Goal: Navigation & Orientation: Find specific page/section

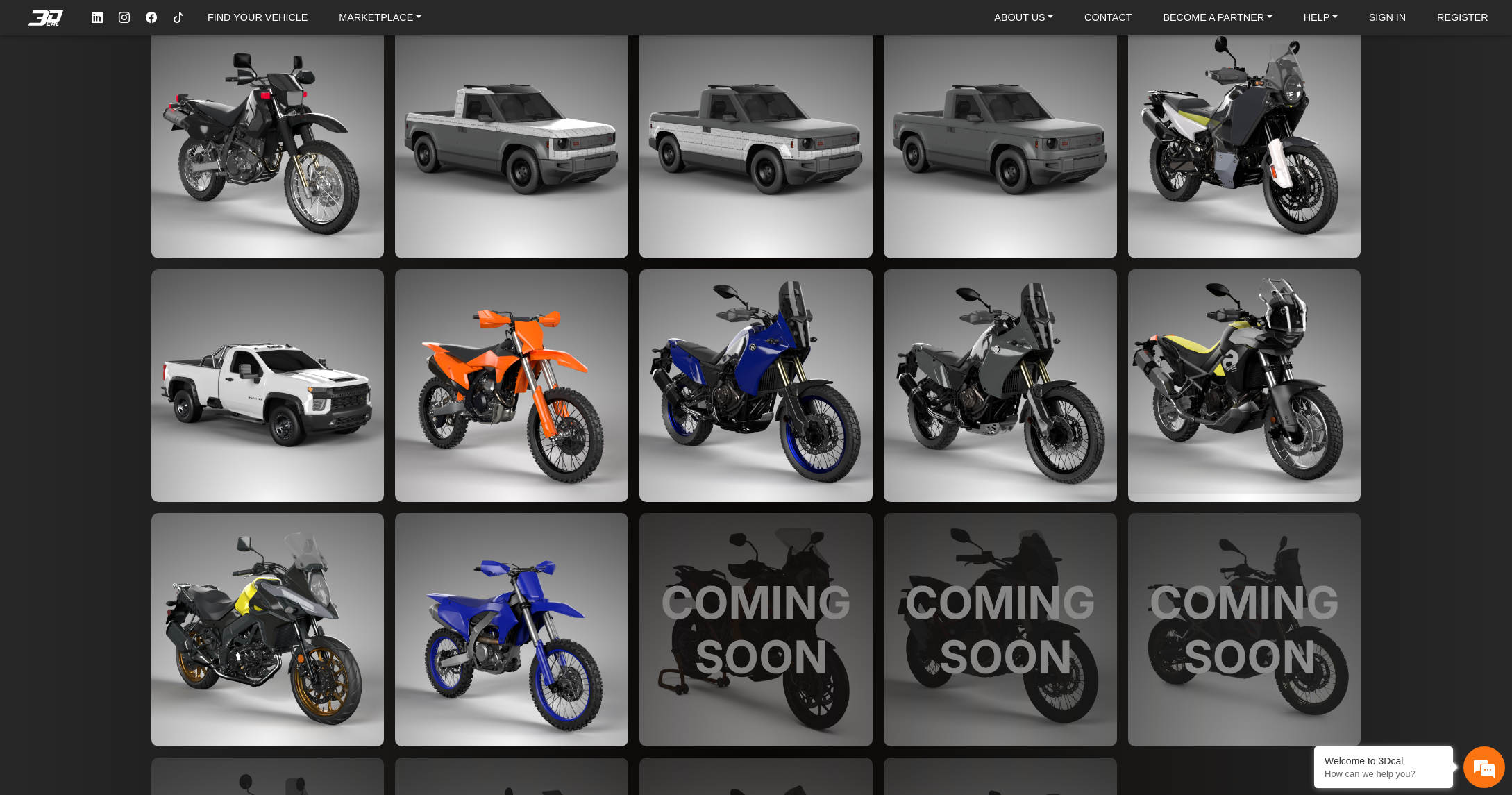
scroll to position [2945, 0]
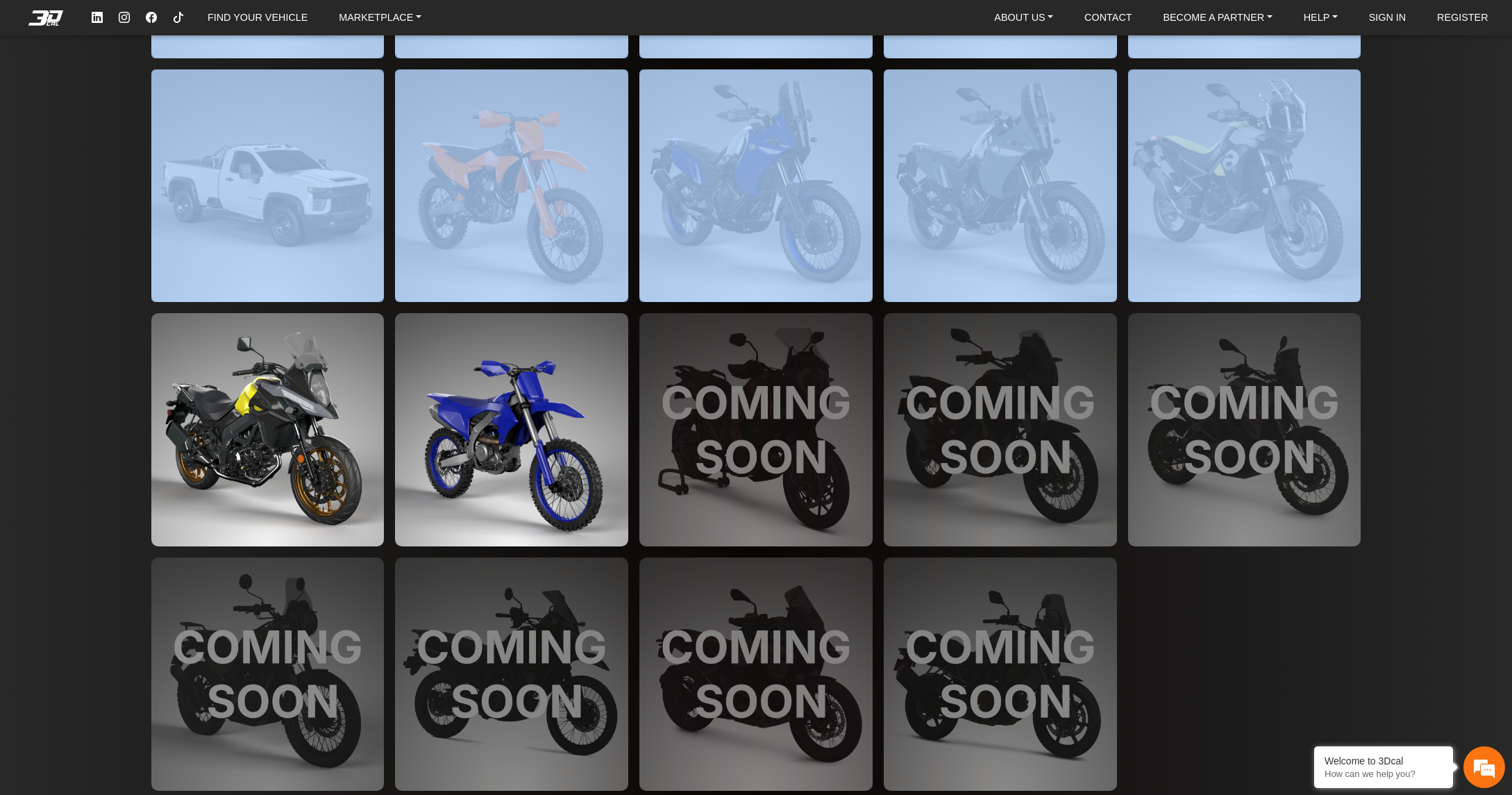
drag, startPoint x: 1507, startPoint y: 571, endPoint x: 1526, endPoint y: 53, distance: 518.3
click at [1511, 53] on html "FIND YOUR VEHICLE MARKETPLACE ABOUT US About Us Our Print Materials Blog CONTAC…" at bounding box center [756, 397] width 1512 height 795
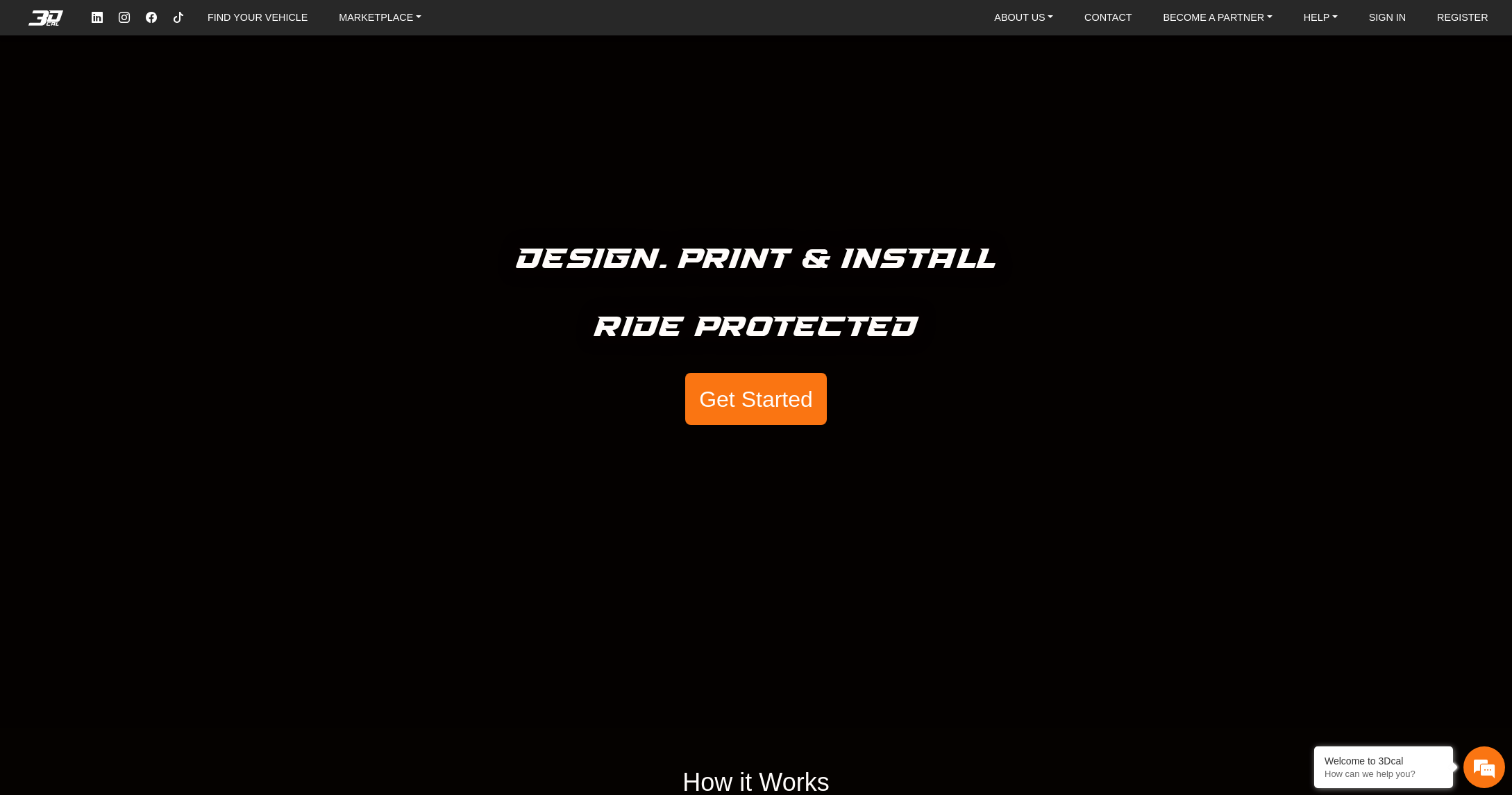
scroll to position [0, 0]
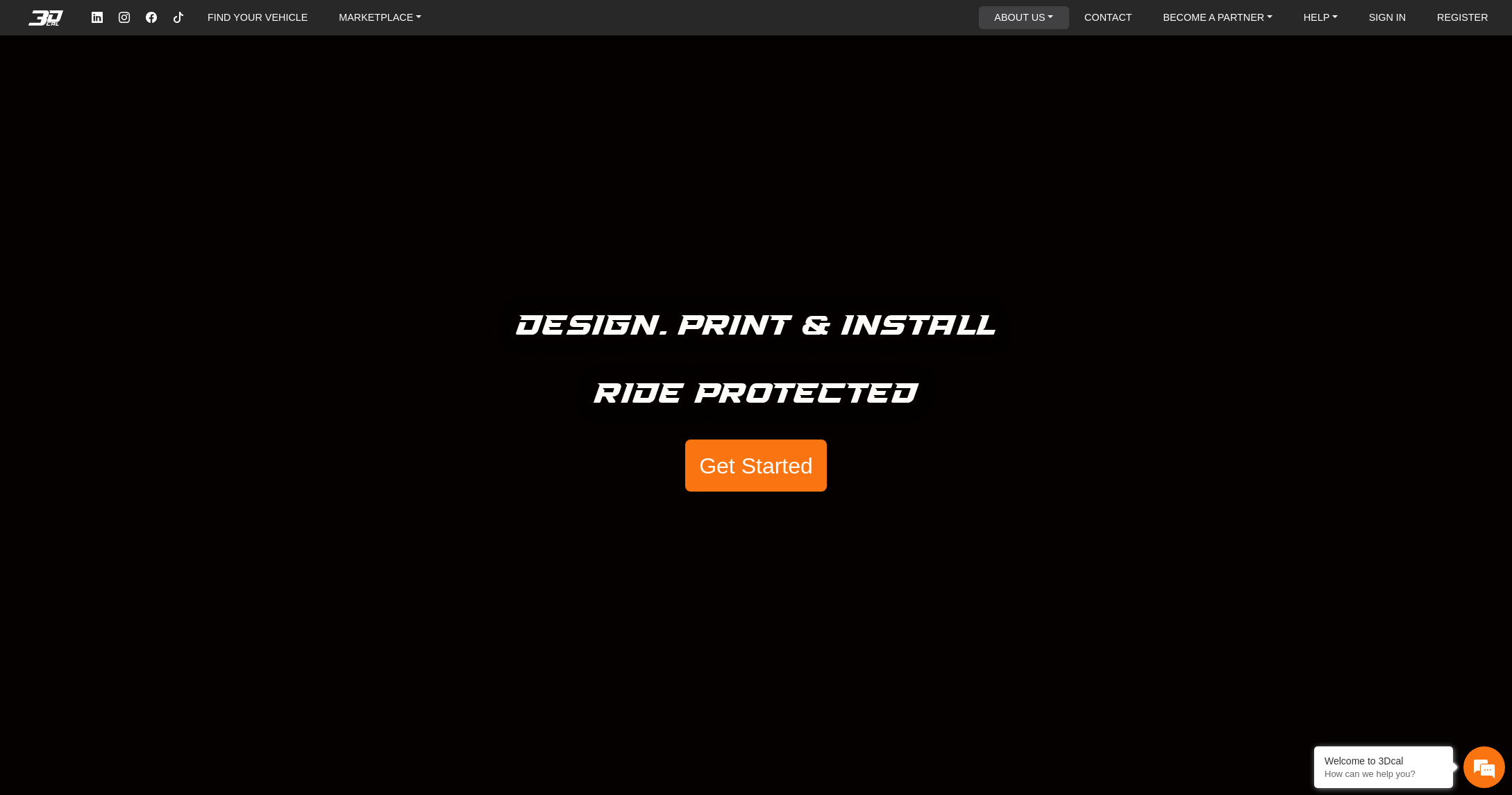
click at [989, 17] on link "ABOUT US" at bounding box center [1024, 17] width 70 height 23
click at [979, 49] on button "About Us" at bounding box center [1045, 50] width 133 height 26
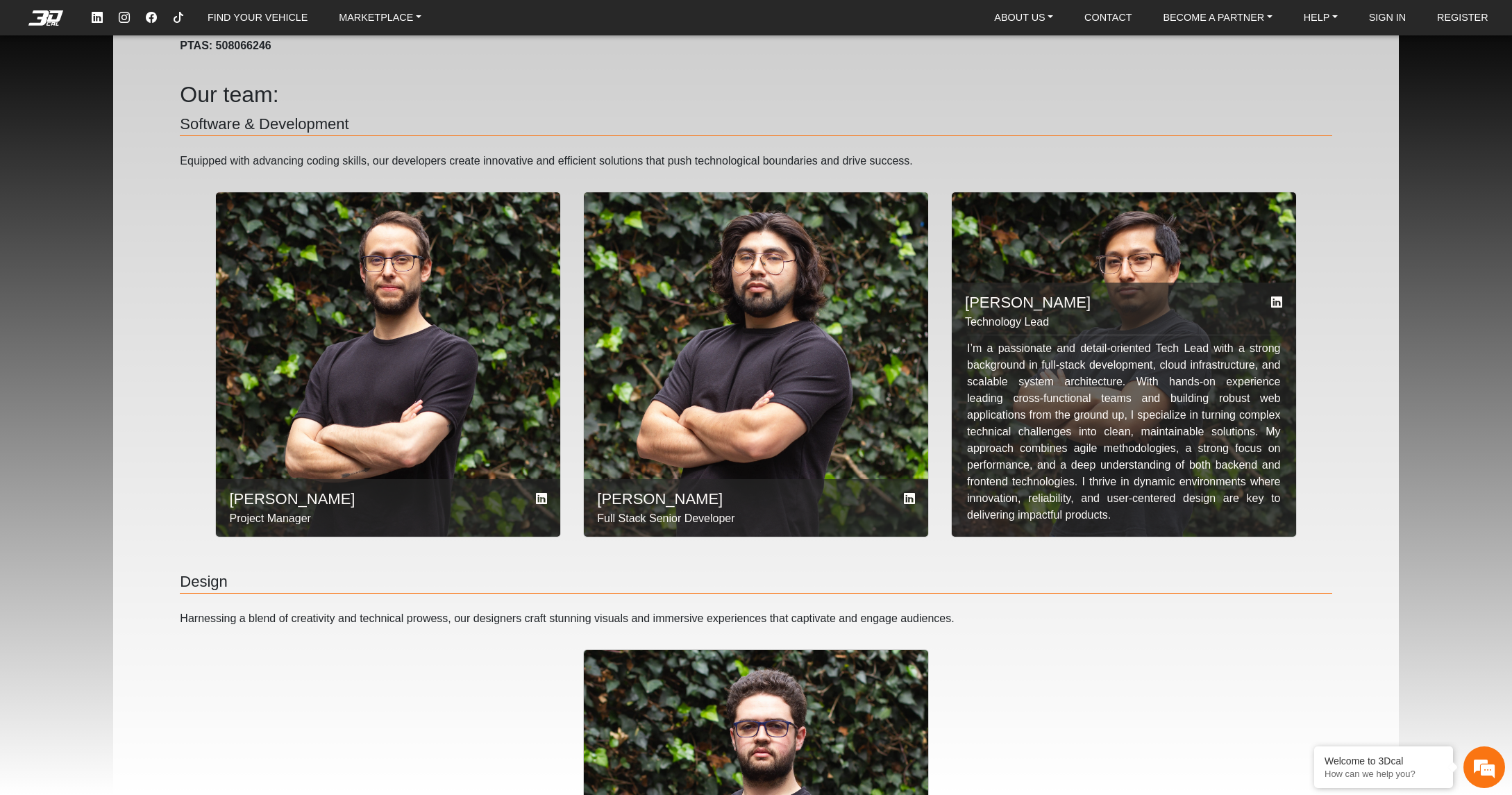
scroll to position [208, 0]
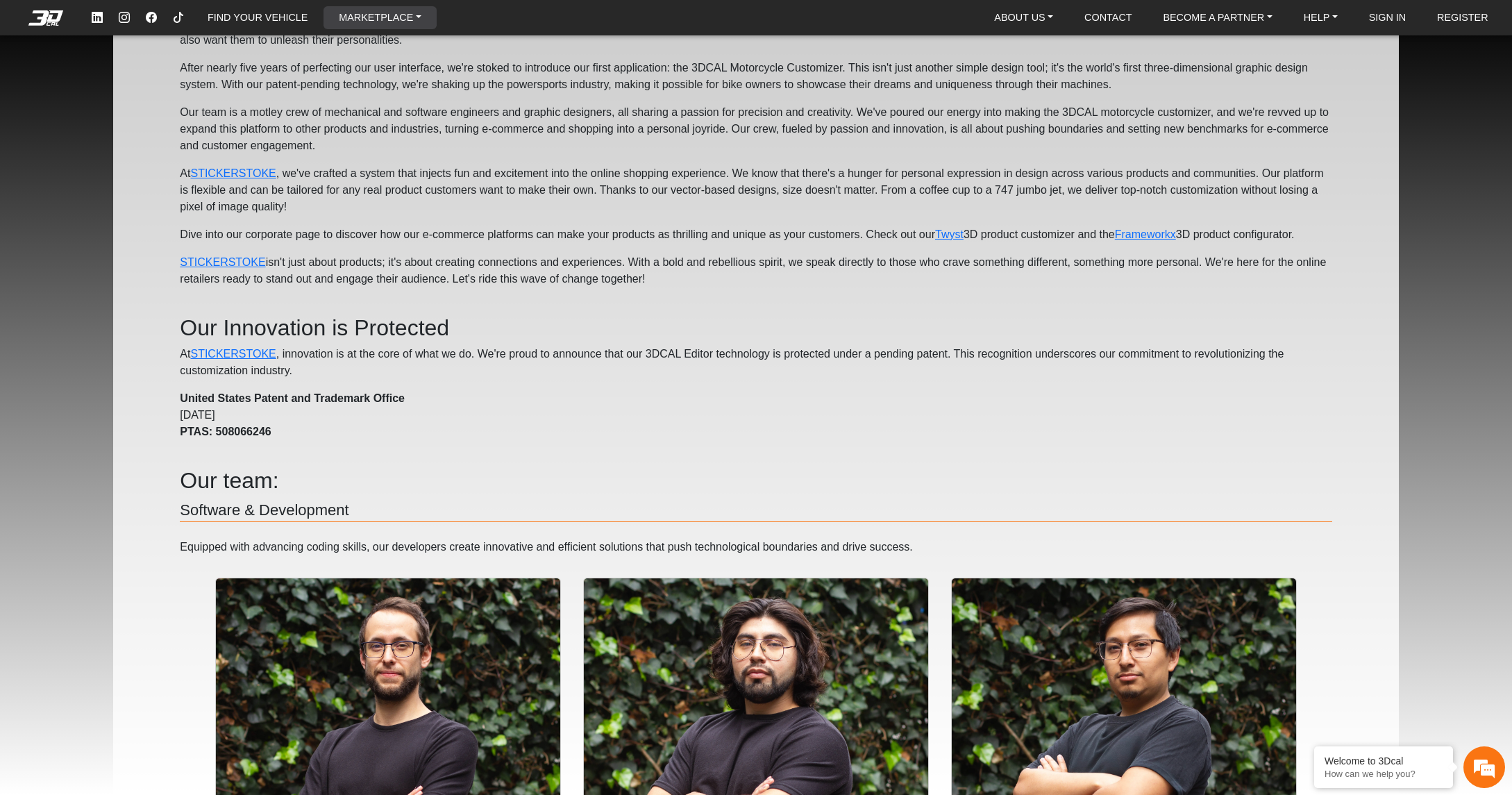
click at [427, 18] on link "MARKETPLACE" at bounding box center [380, 17] width 93 height 23
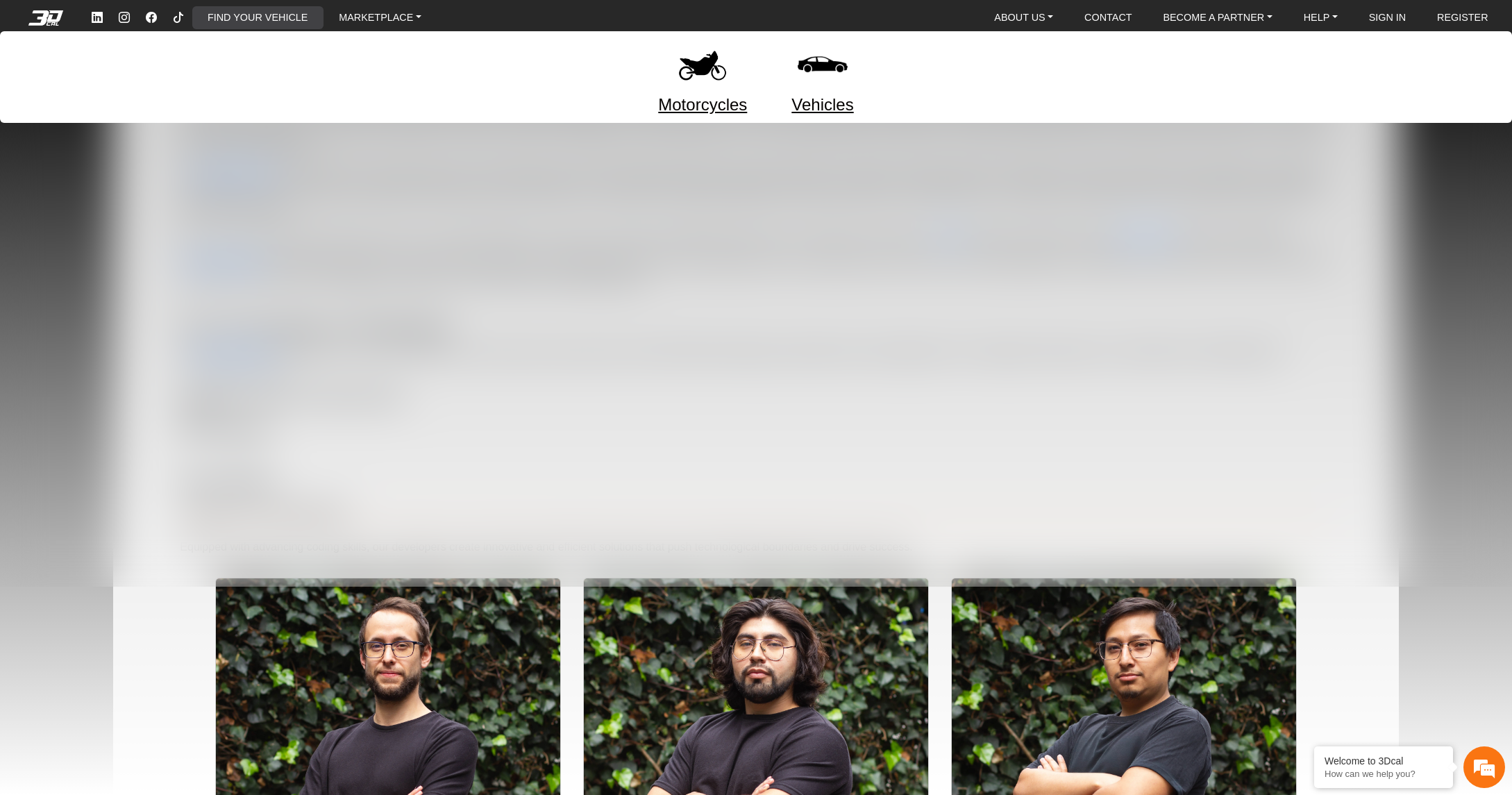
click at [313, 21] on link "FIND YOUR VEHICLE" at bounding box center [258, 17] width 111 height 23
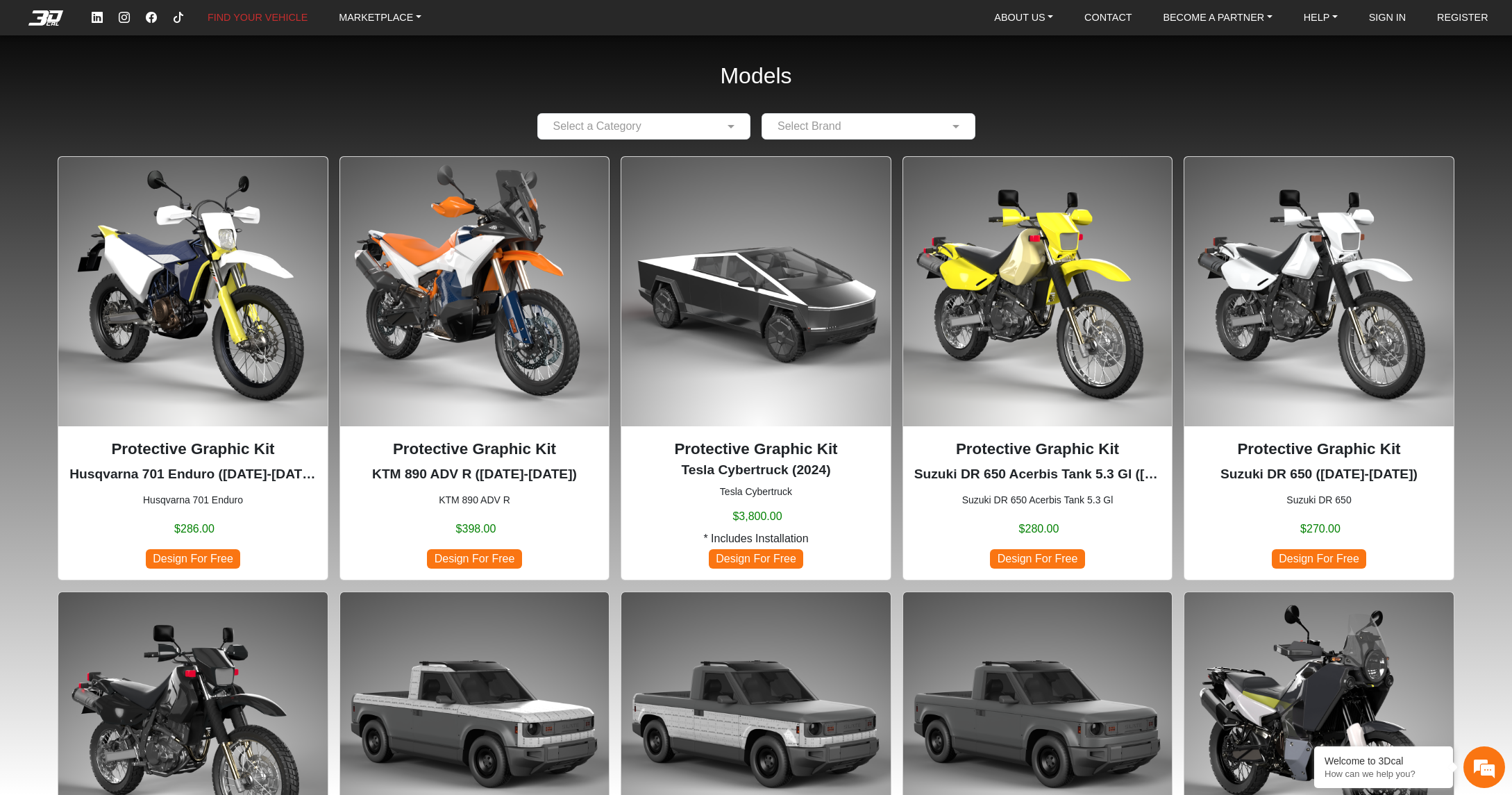
click at [66, 20] on em at bounding box center [45, 18] width 56 height 15
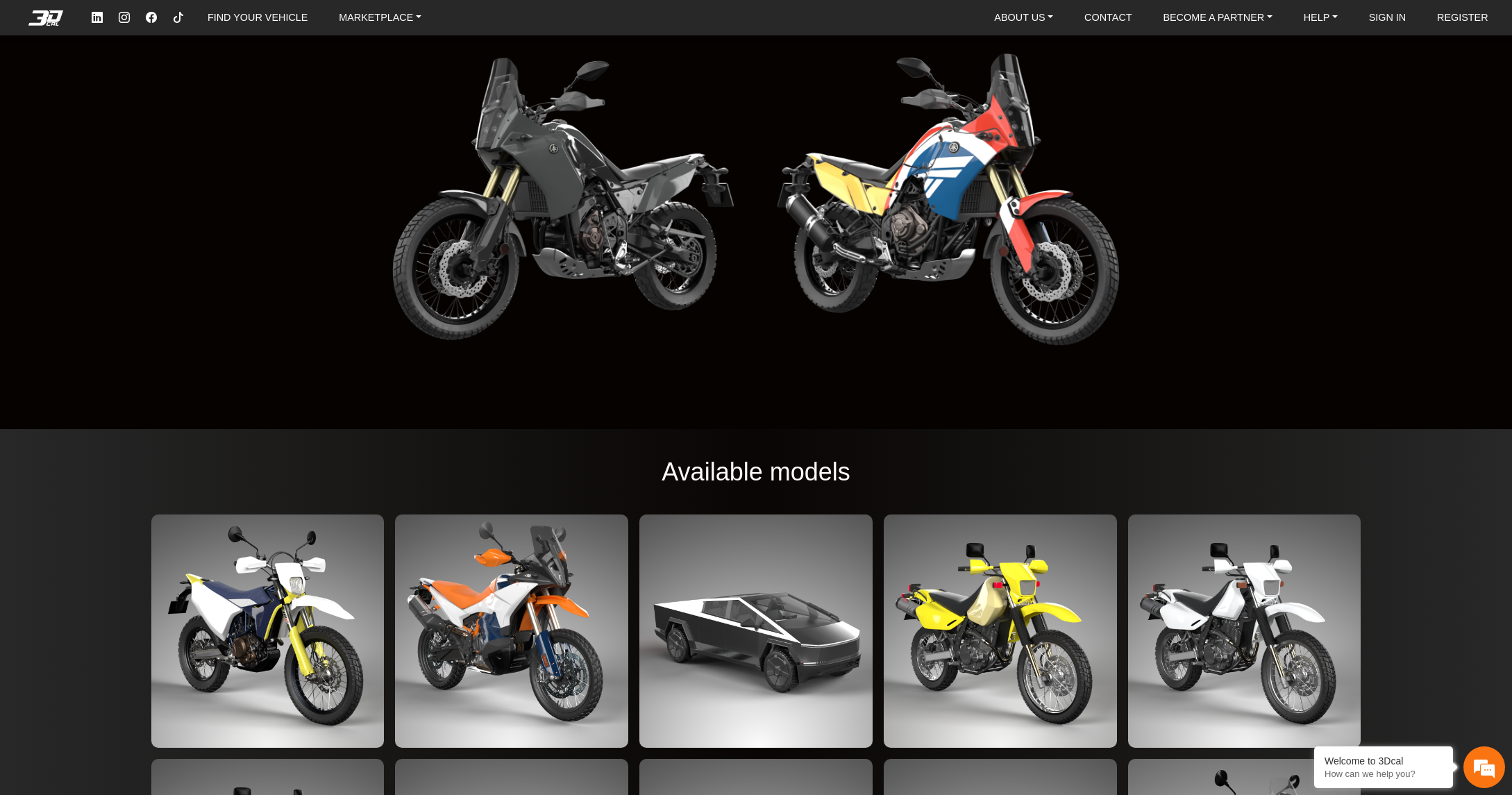
scroll to position [2013, 0]
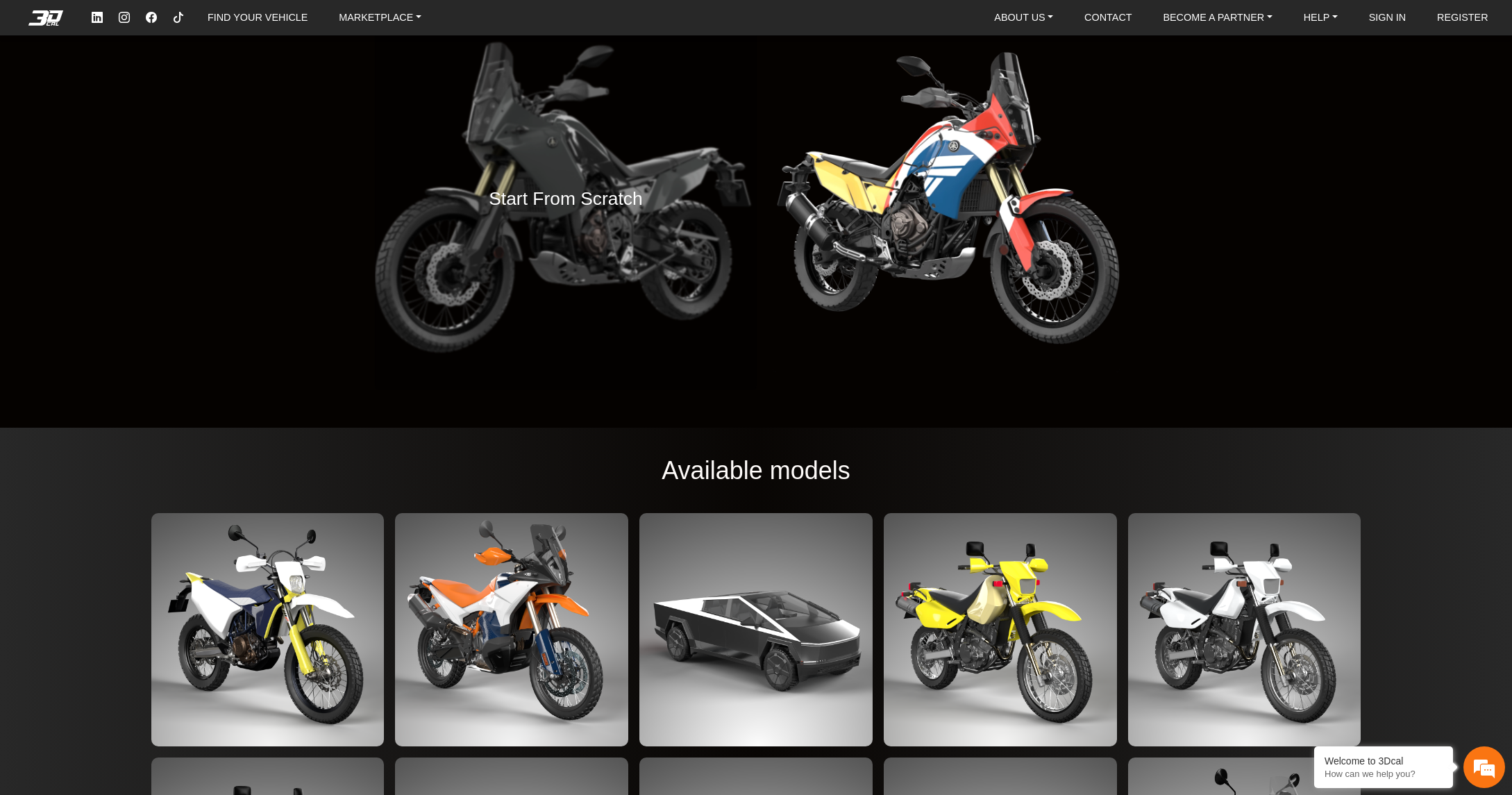
click at [622, 214] on h4 "Start From Scratch" at bounding box center [566, 199] width 154 height 31
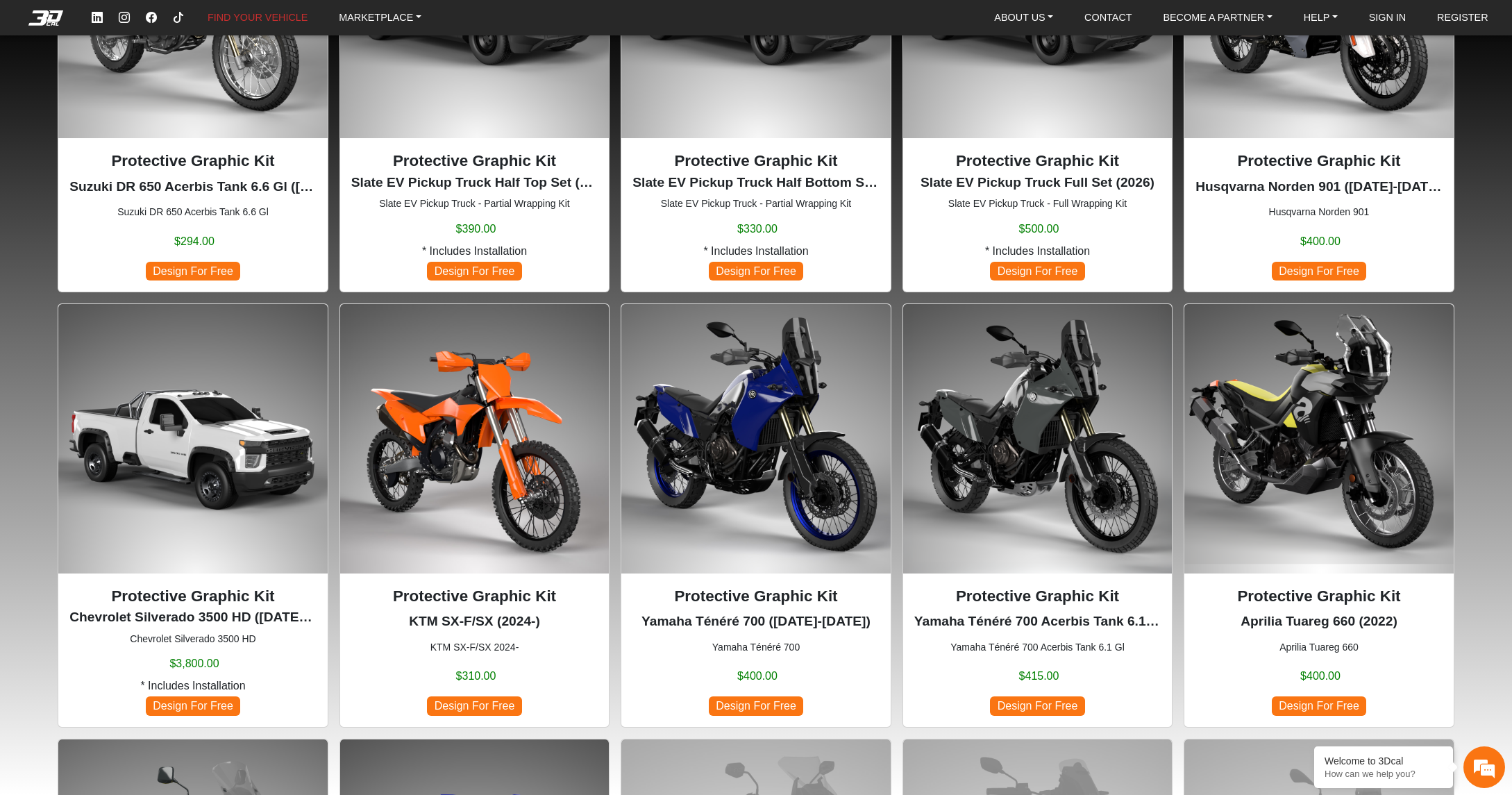
scroll to position [833, 0]
